Goal: Information Seeking & Learning: Learn about a topic

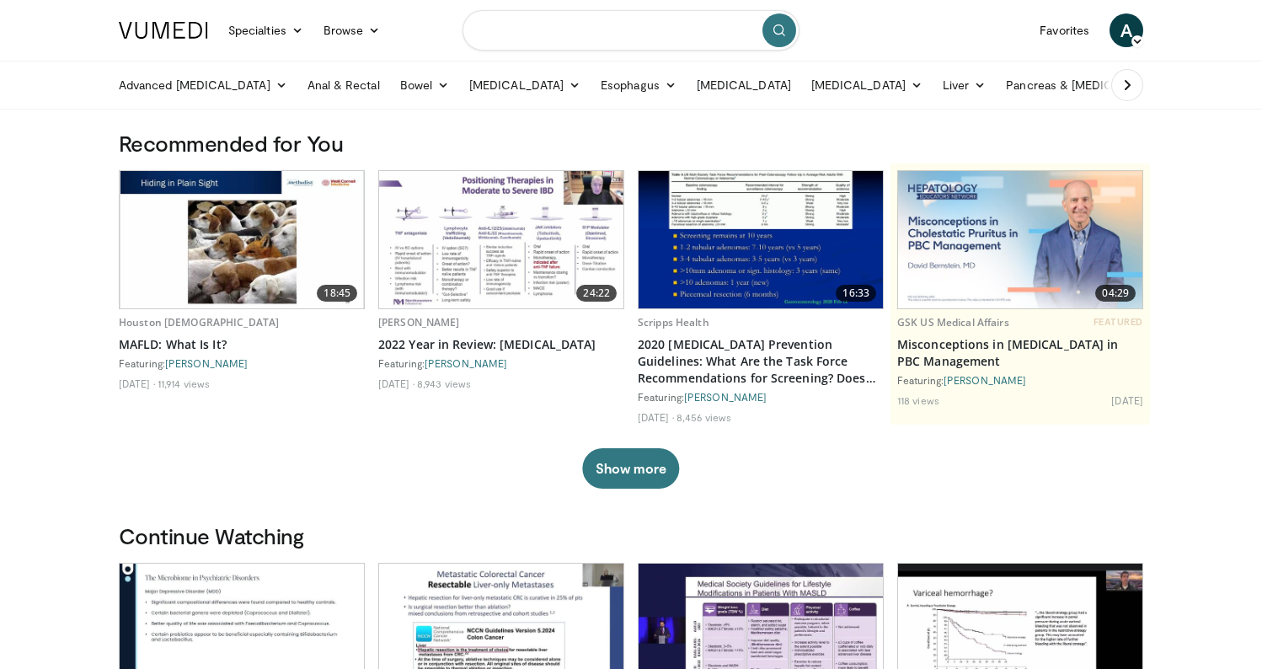
click at [534, 35] on input "Search topics, interventions" at bounding box center [630, 30] width 337 height 40
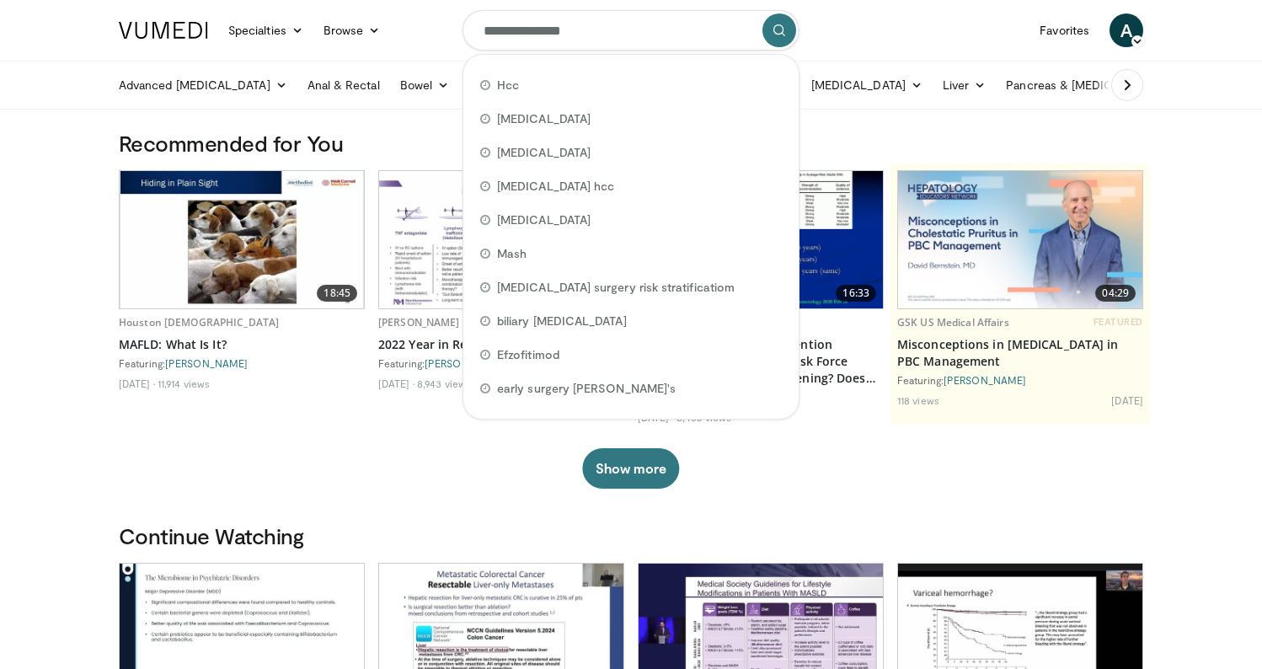
type input "**********"
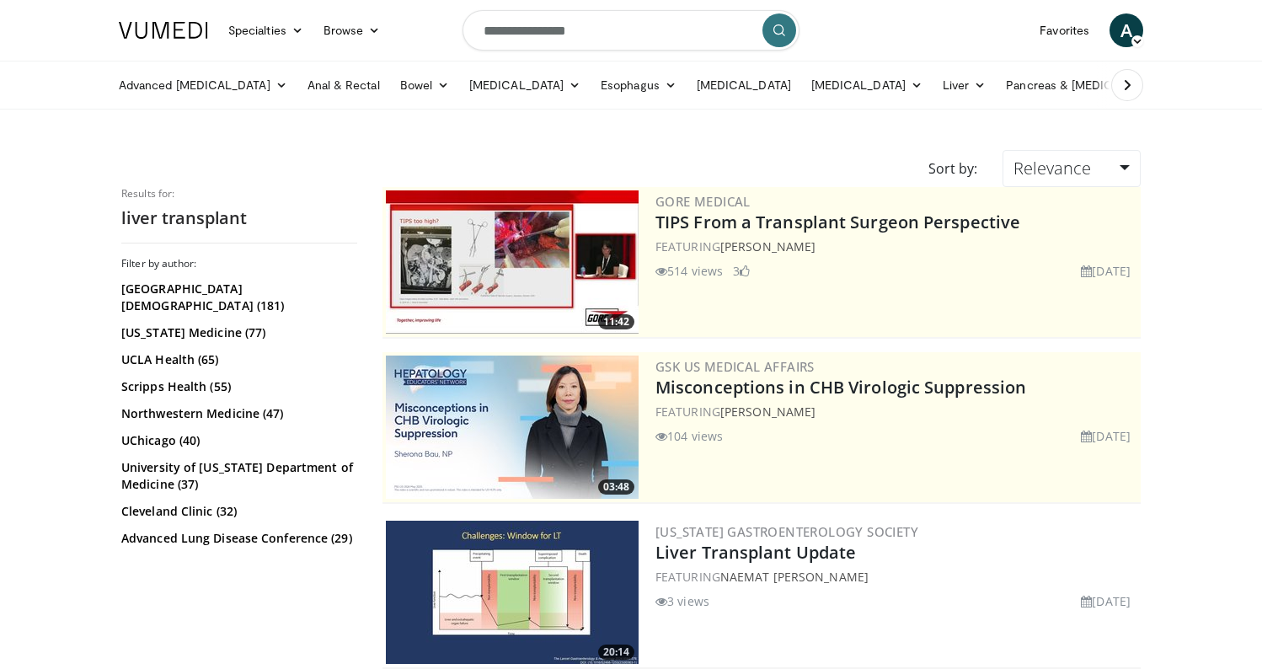
click at [605, 551] on img at bounding box center [512, 592] width 253 height 143
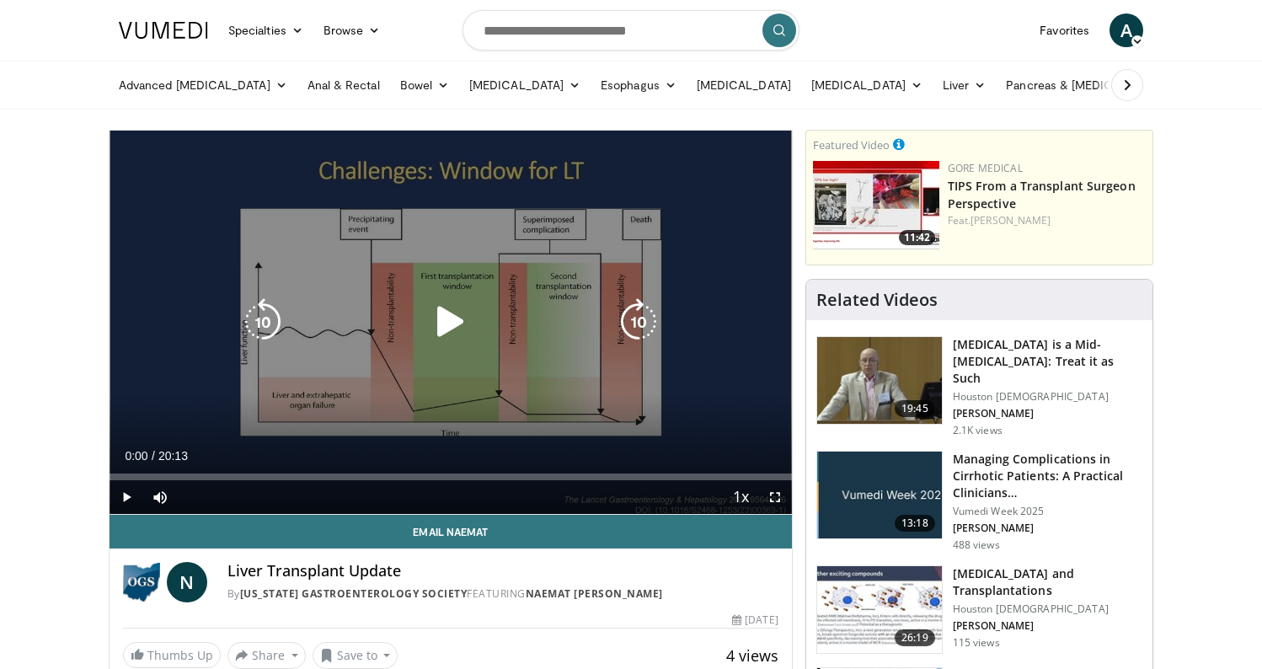
click at [447, 306] on icon "Video Player" at bounding box center [450, 321] width 47 height 47
click at [452, 321] on icon "Video Player" at bounding box center [450, 321] width 47 height 47
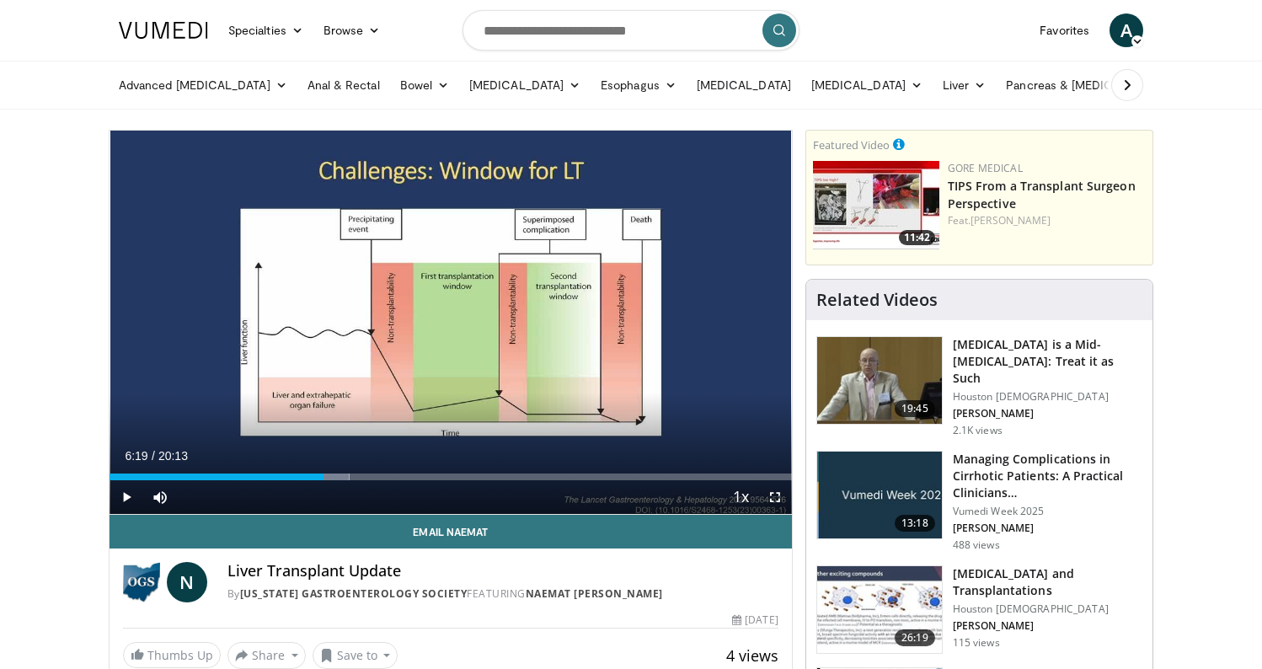
click at [452, 321] on div "10 seconds Tap to unmute" at bounding box center [451, 322] width 682 height 383
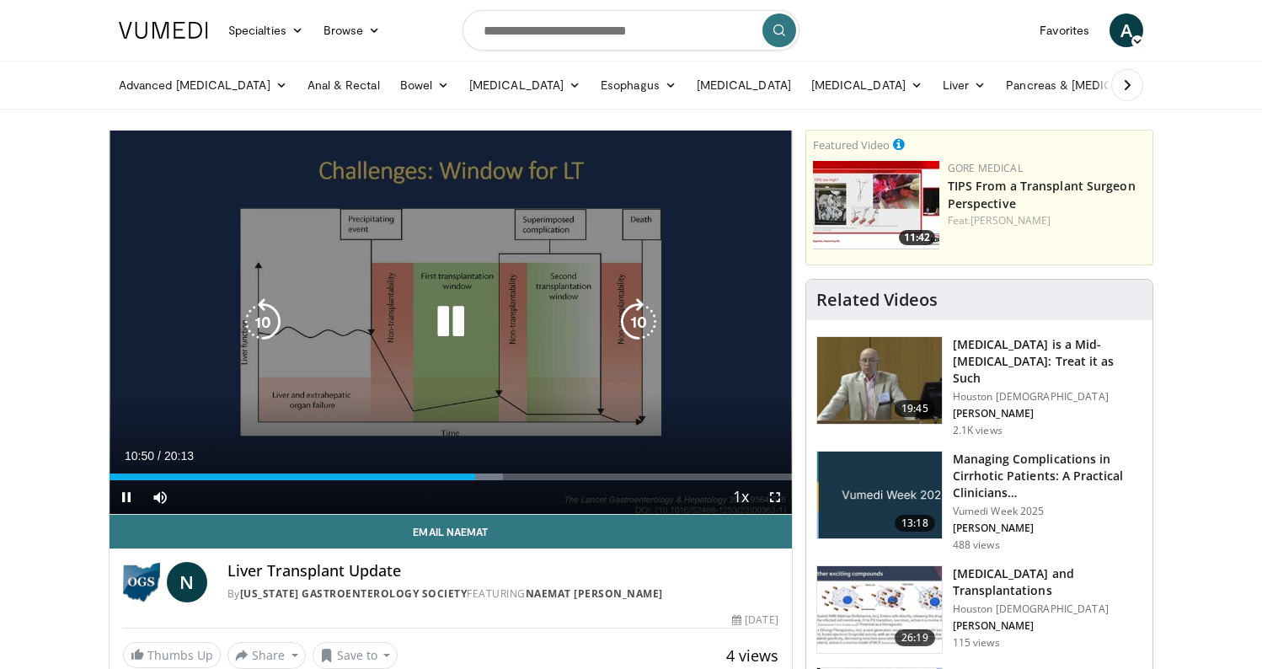
click at [461, 329] on icon "Video Player" at bounding box center [450, 321] width 47 height 47
